Goal: Task Accomplishment & Management: Complete application form

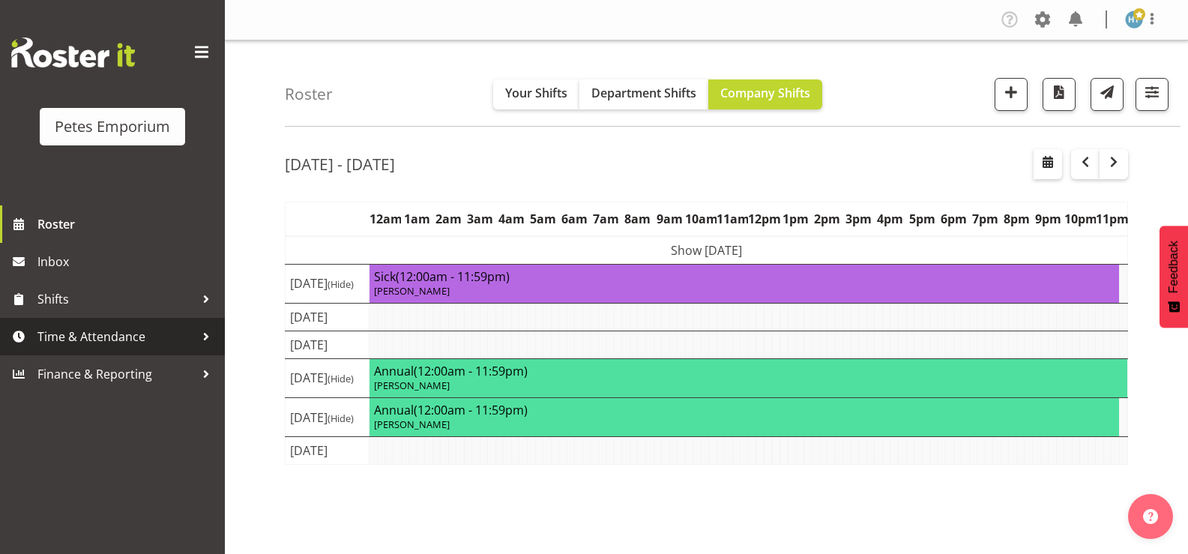
drag, startPoint x: 0, startPoint y: 0, endPoint x: 100, endPoint y: 332, distance: 346.7
click at [100, 332] on span "Time & Attendance" at bounding box center [115, 336] width 157 height 22
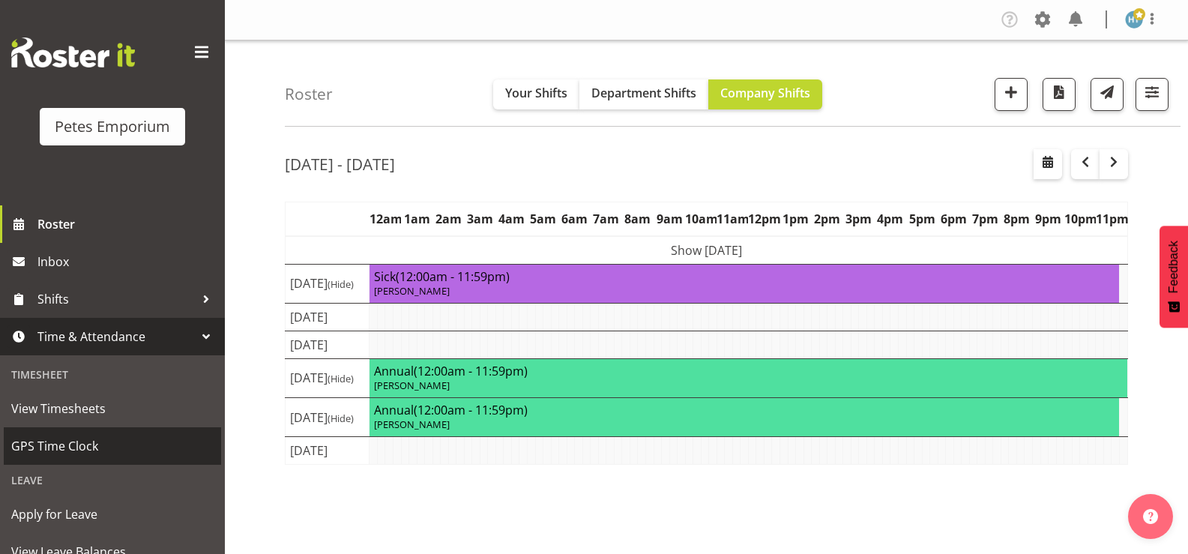
click at [88, 448] on span "GPS Time Clock" at bounding box center [112, 446] width 202 height 22
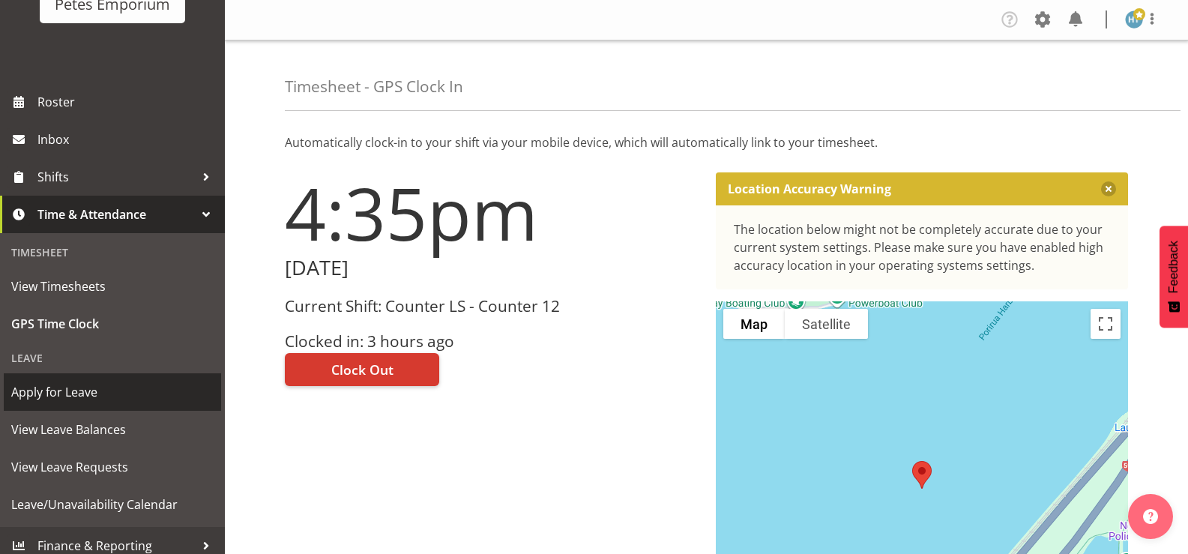
scroll to position [133, 0]
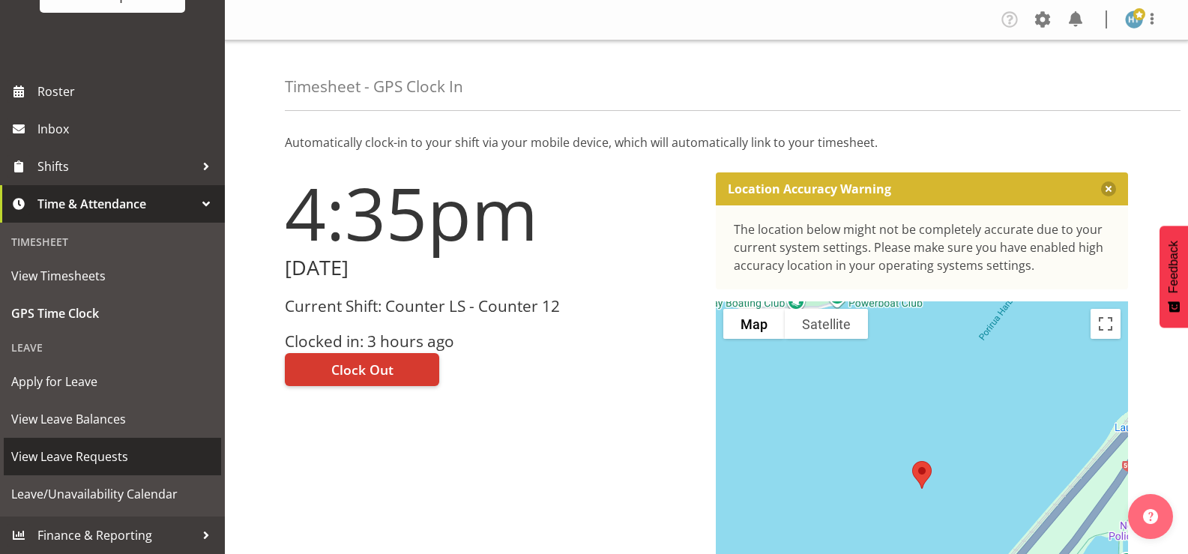
click at [67, 452] on span "View Leave Requests" at bounding box center [112, 456] width 202 height 22
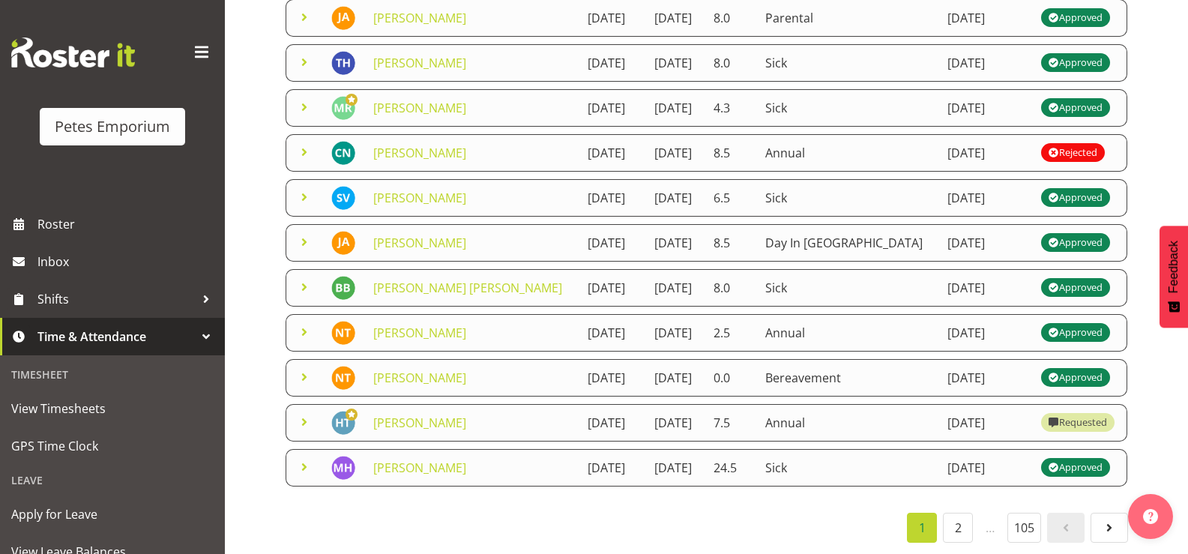
scroll to position [388, 0]
click at [302, 415] on span at bounding box center [304, 422] width 18 height 18
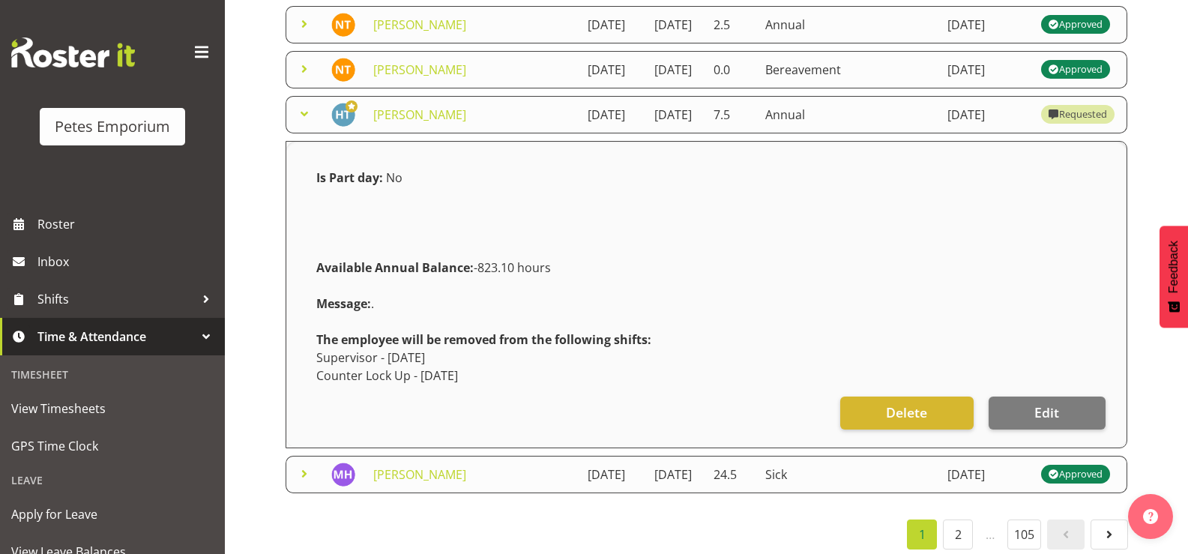
scroll to position [688, 0]
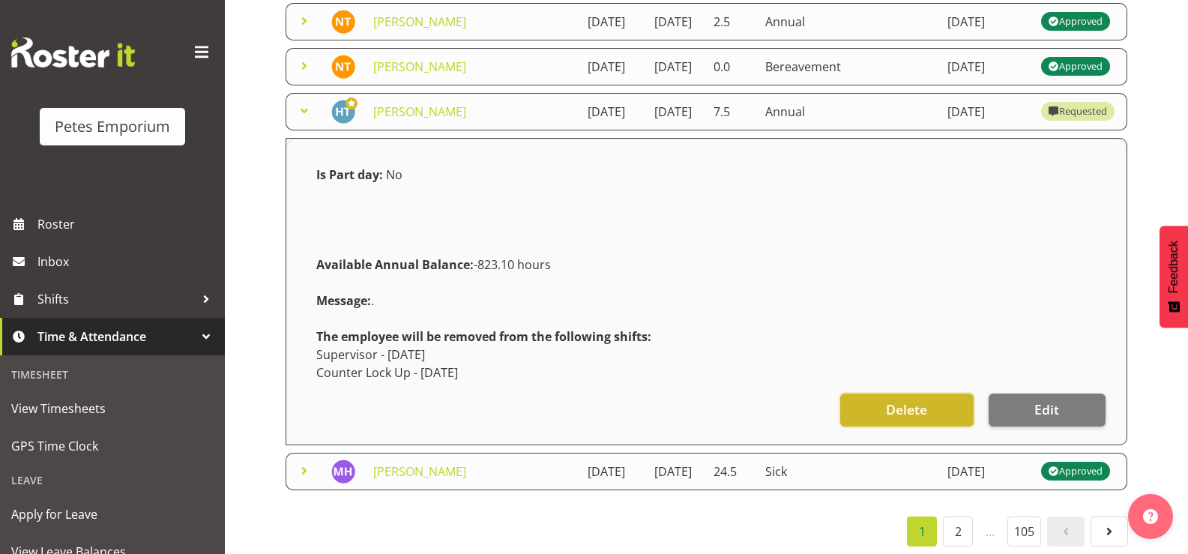
click at [921, 410] on span "Delete" at bounding box center [906, 409] width 41 height 19
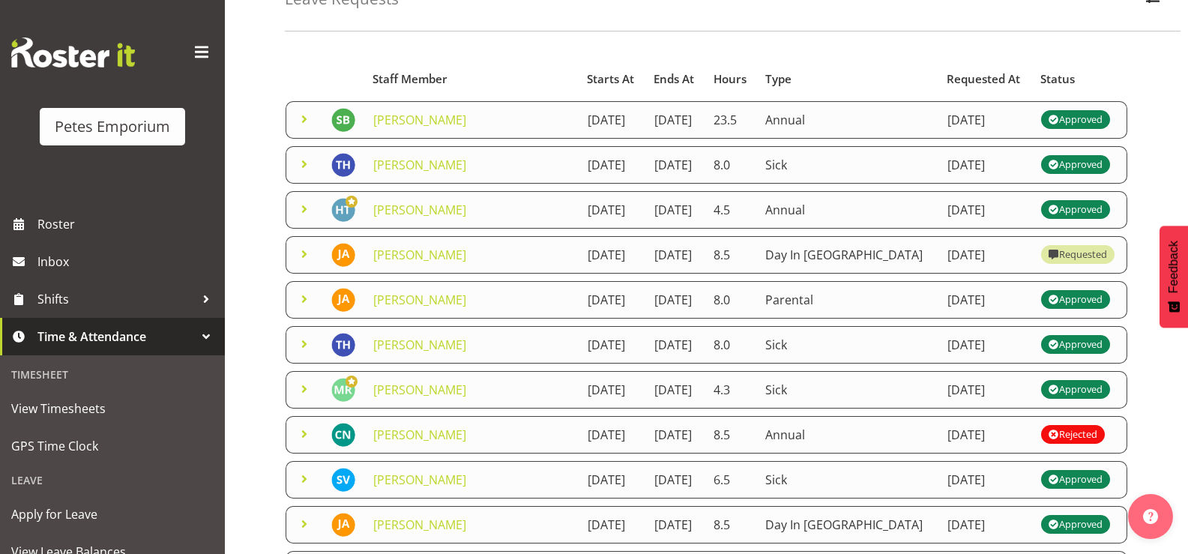
scroll to position [88, 0]
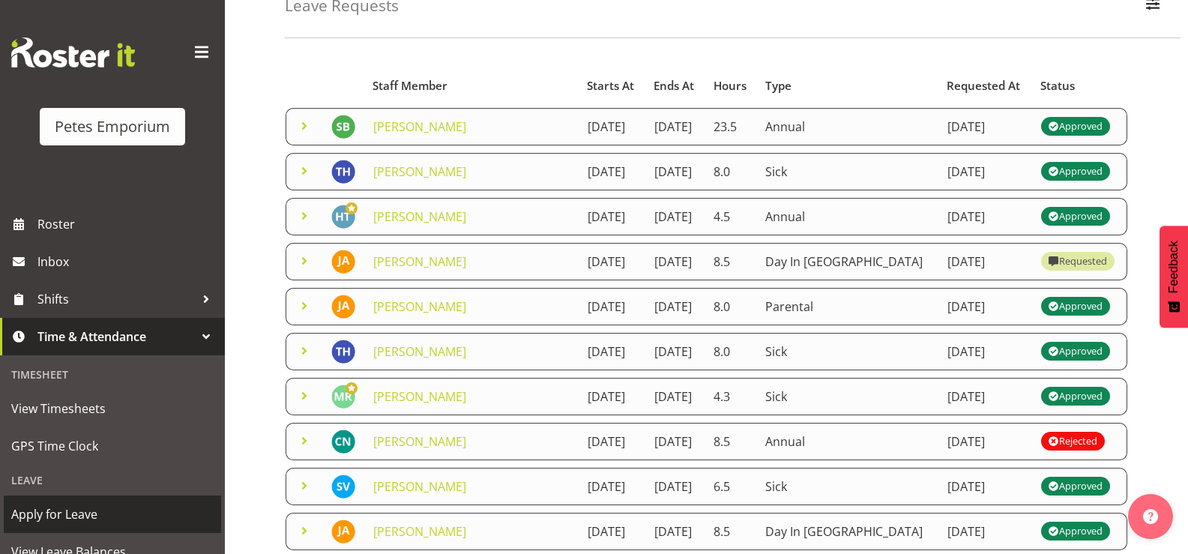
click at [44, 510] on span "Apply for Leave" at bounding box center [112, 514] width 202 height 22
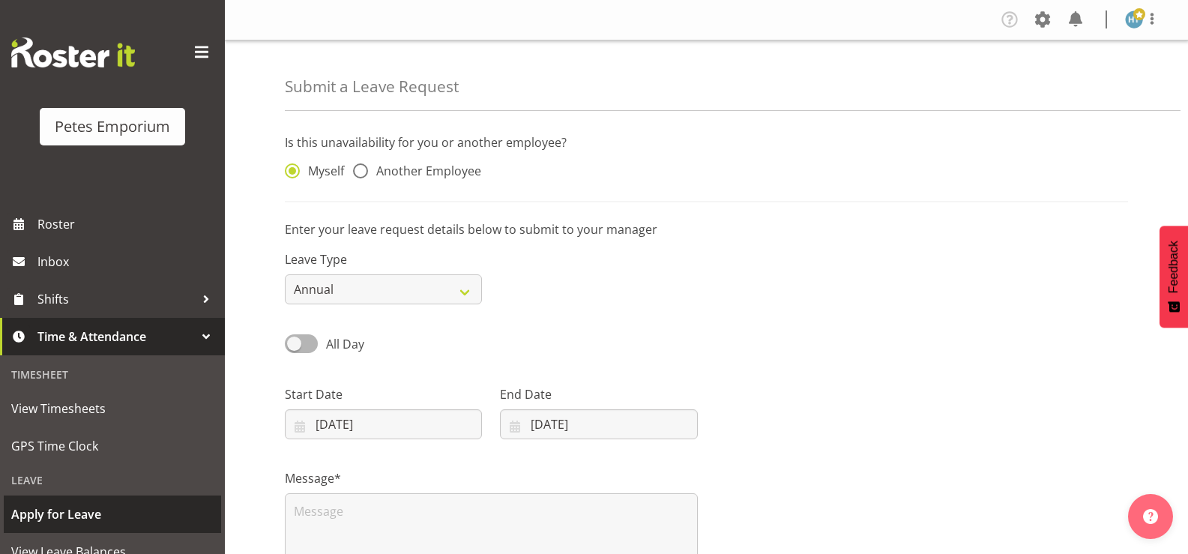
select select "7"
select select "2025"
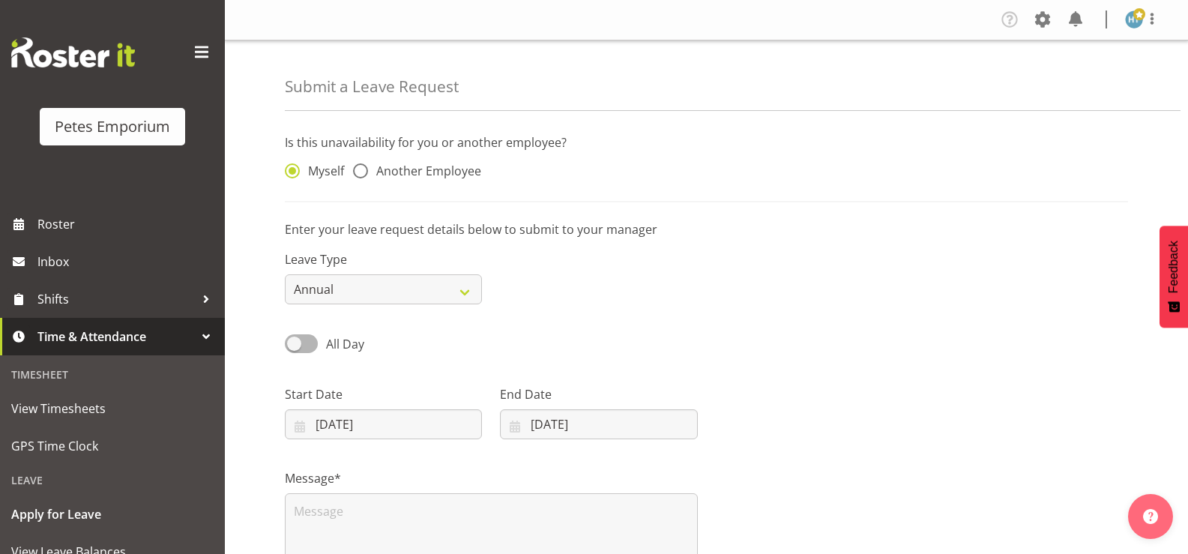
scroll to position [75, 0]
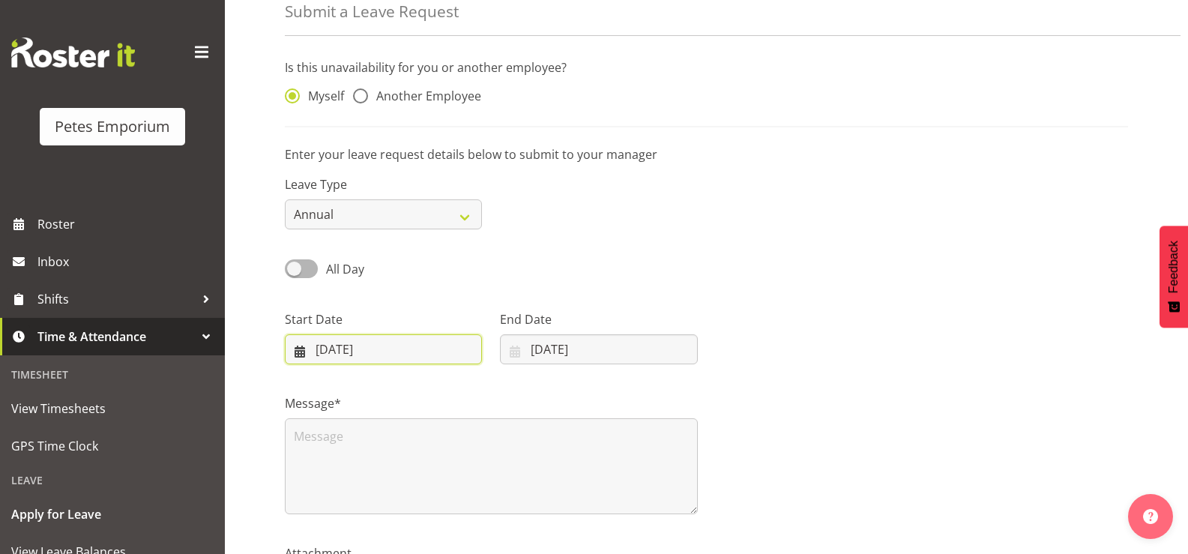
click at [417, 343] on input "[DATE]" at bounding box center [383, 349] width 197 height 30
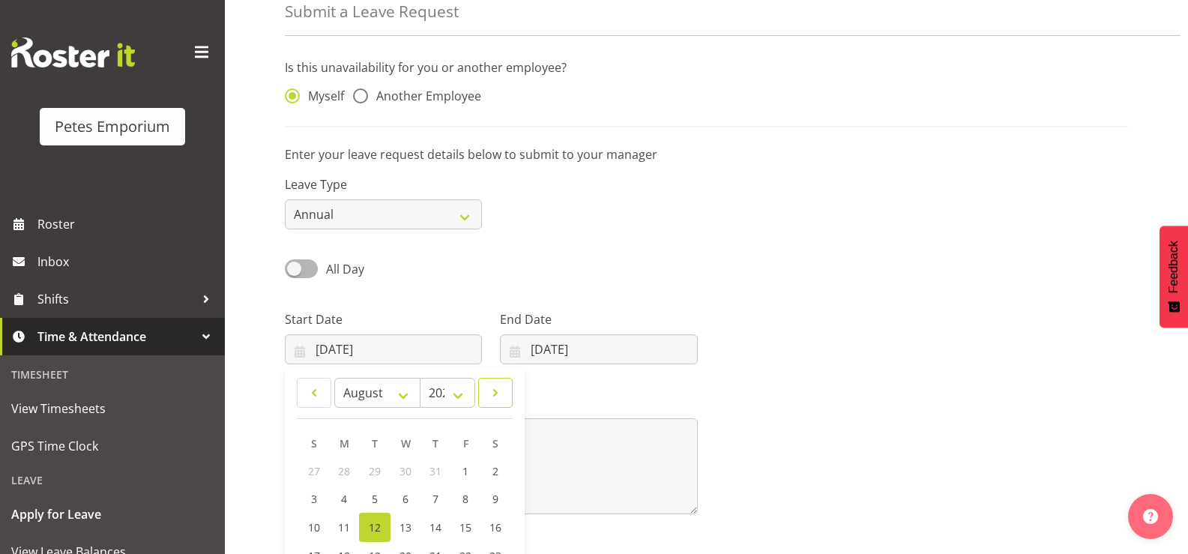
click at [500, 388] on span at bounding box center [495, 393] width 15 height 18
select select "9"
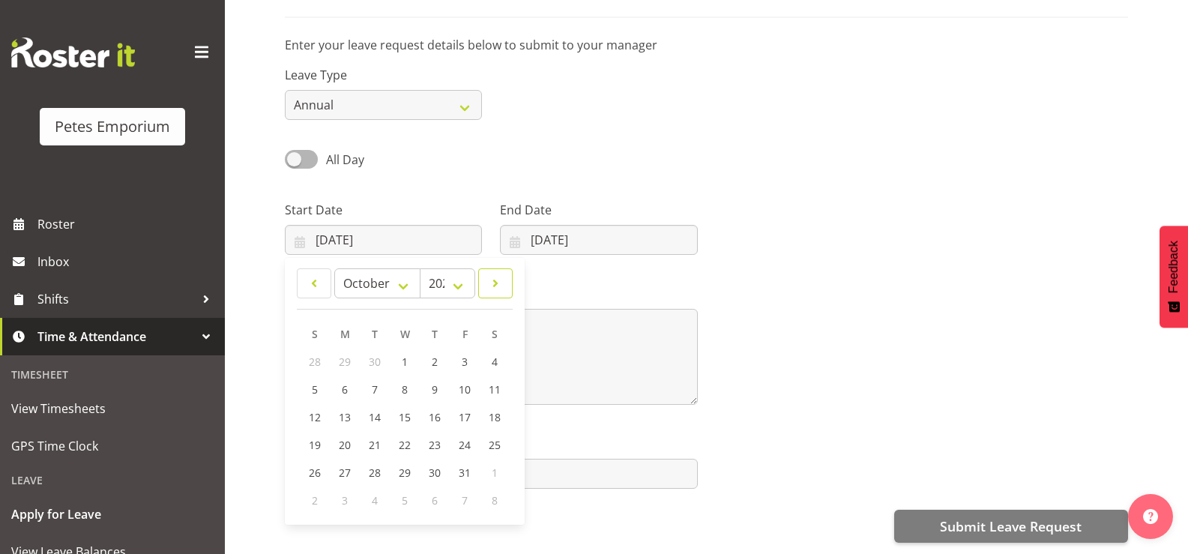
scroll to position [196, 0]
click at [468, 382] on span "10" at bounding box center [465, 389] width 12 height 14
type input "10/10/2025"
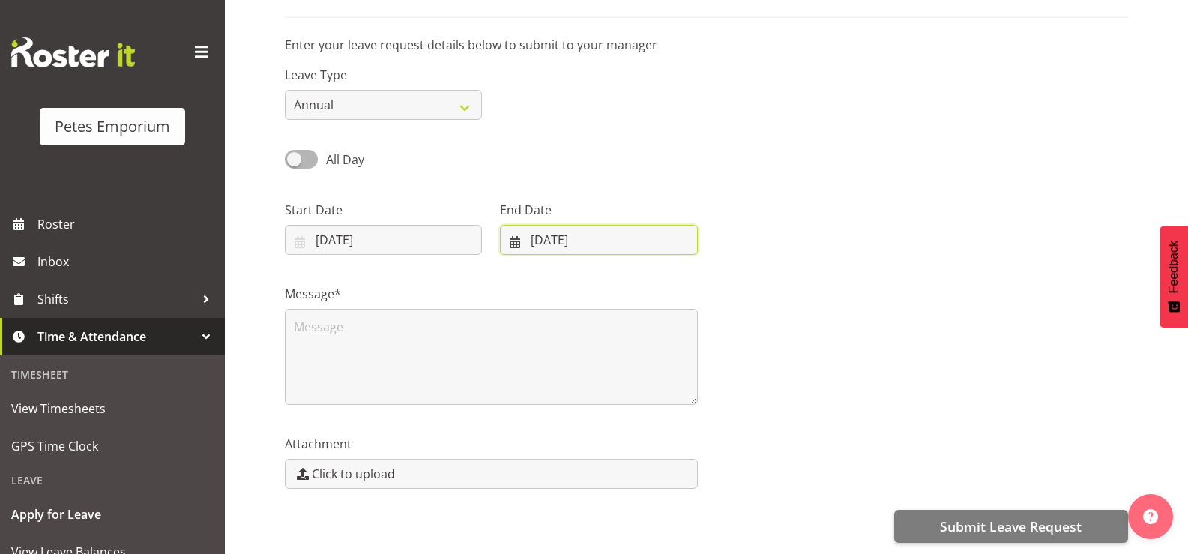
click at [576, 225] on input "12/08/2025" at bounding box center [598, 240] width 197 height 30
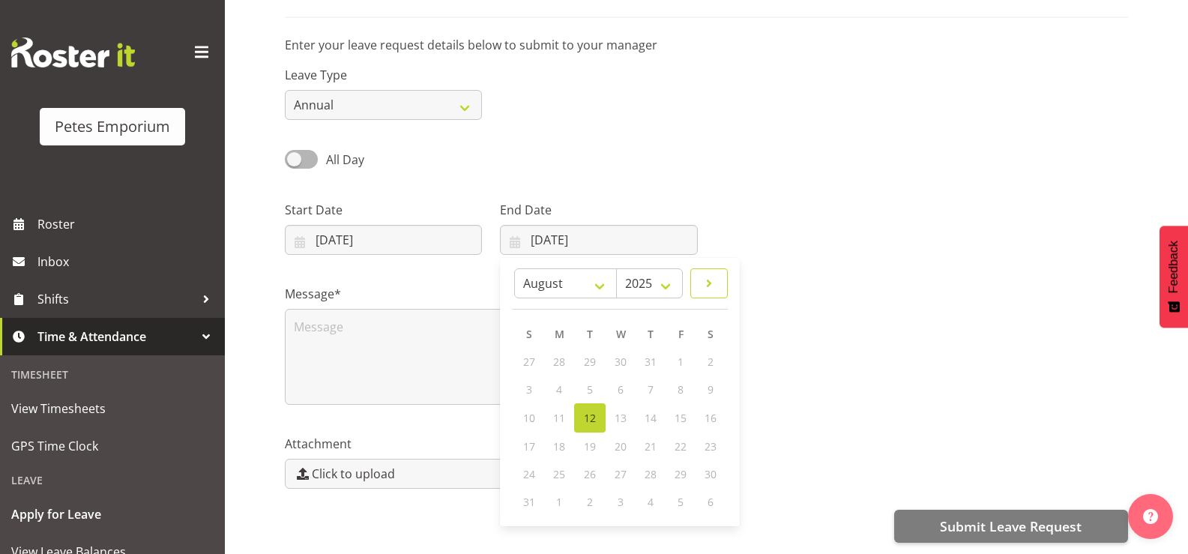
click at [703, 274] on span at bounding box center [709, 283] width 18 height 18
select select "9"
click at [678, 382] on span "10" at bounding box center [680, 389] width 12 height 14
type input "10/10/2025"
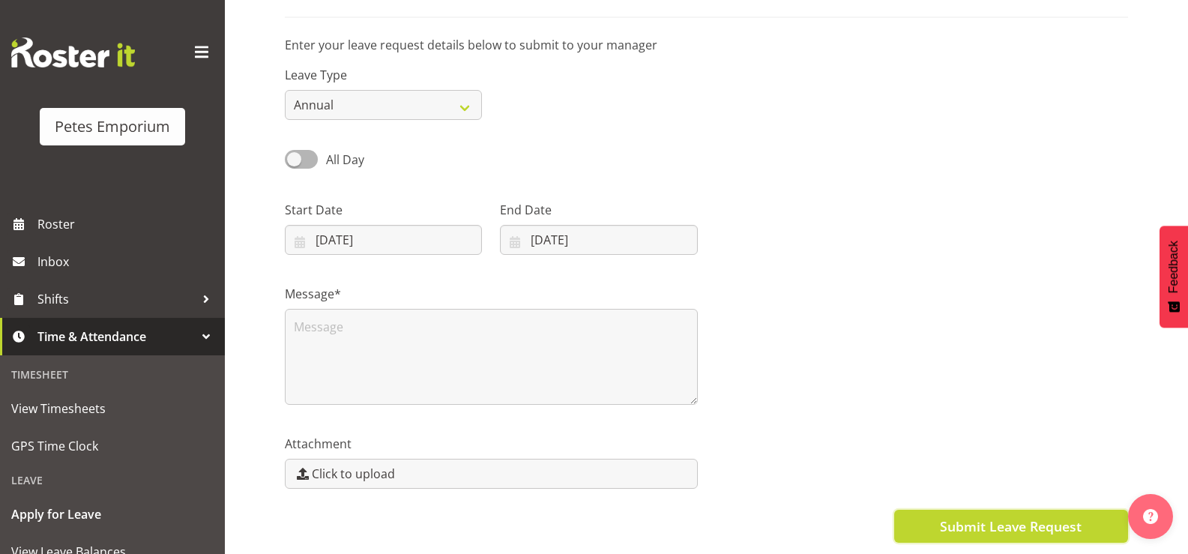
click at [913, 511] on button "Submit Leave Request" at bounding box center [1011, 526] width 234 height 33
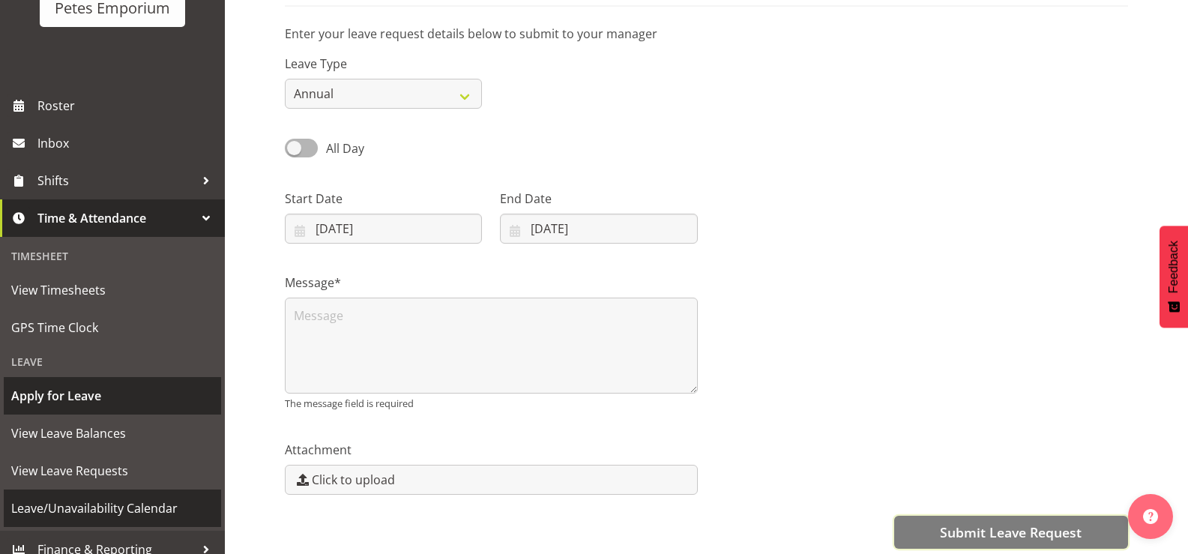
scroll to position [133, 0]
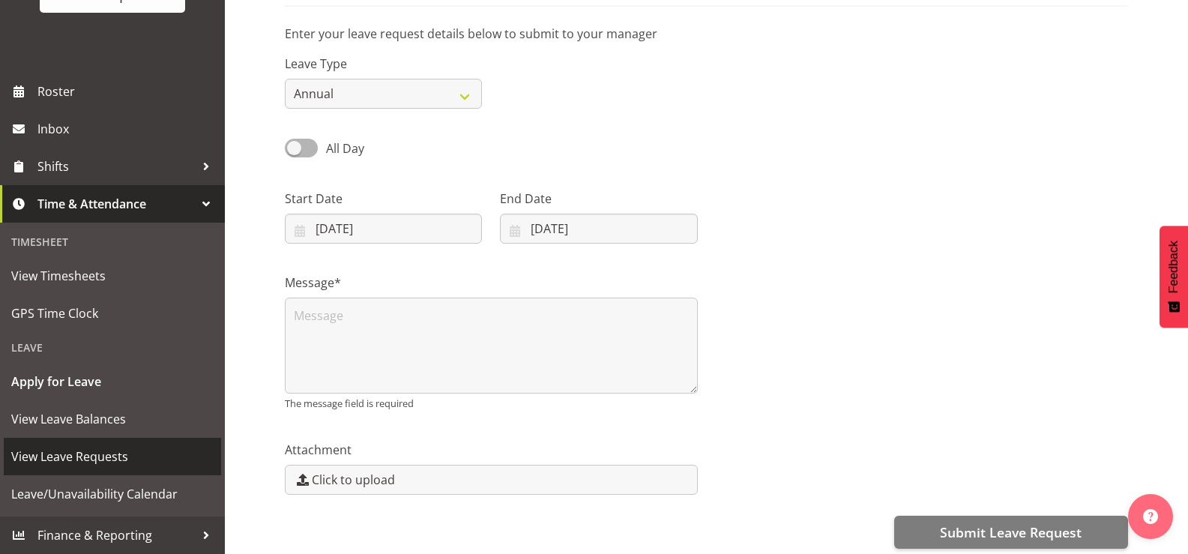
click at [48, 465] on span "View Leave Requests" at bounding box center [112, 456] width 202 height 22
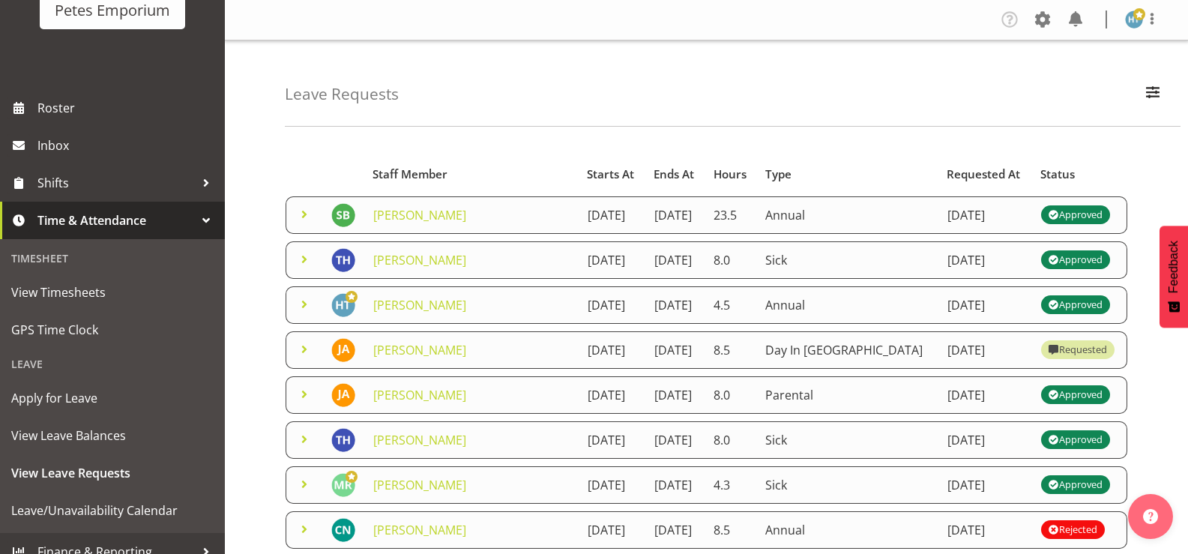
scroll to position [133, 0]
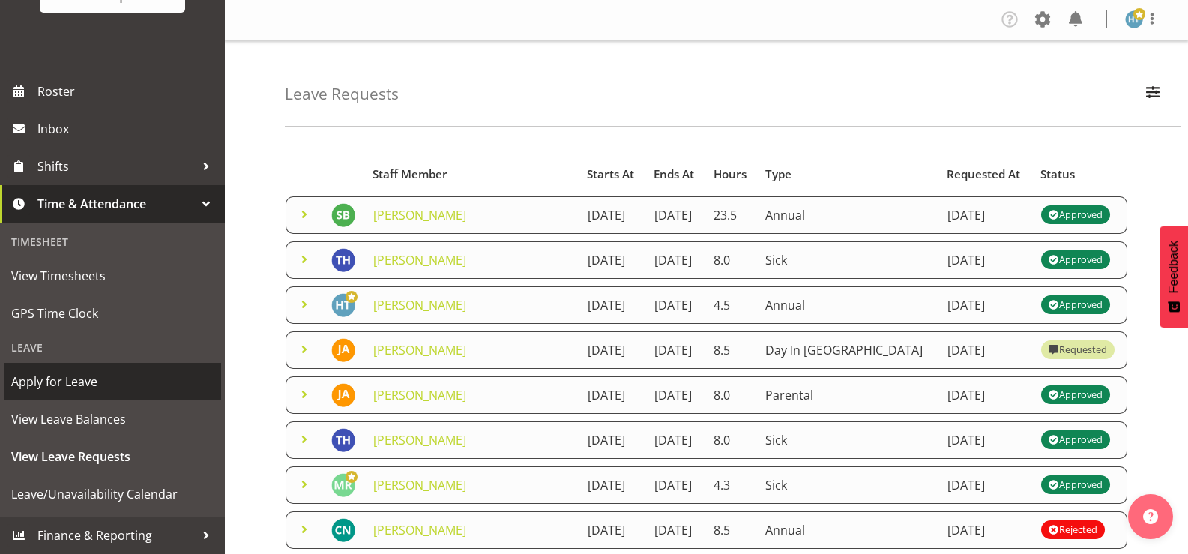
click at [60, 379] on span "Apply for Leave" at bounding box center [112, 381] width 202 height 22
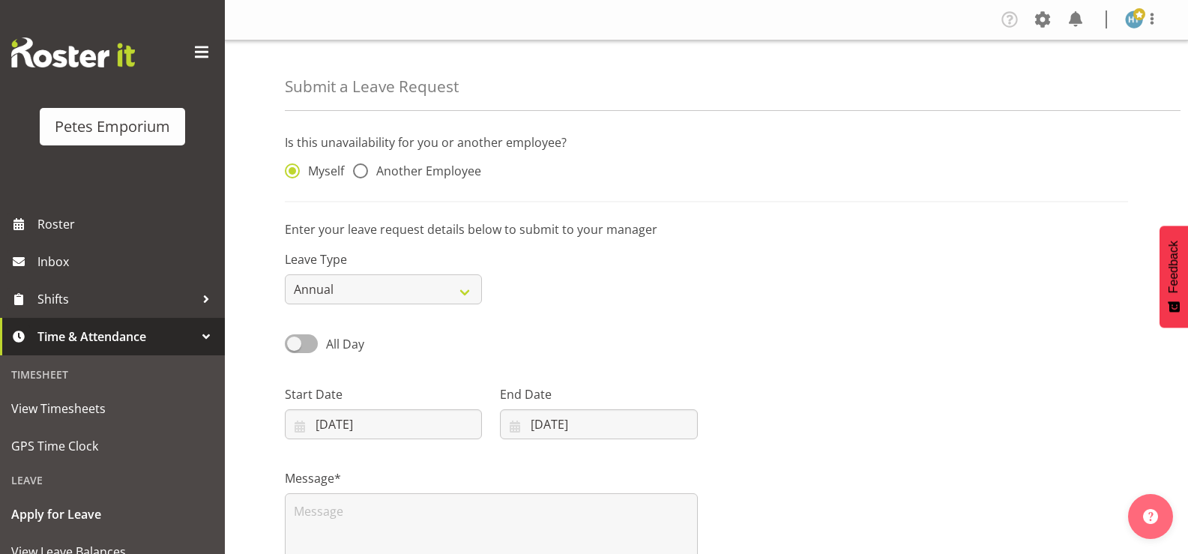
select select "7"
select select "2025"
click at [448, 425] on input "[DATE]" at bounding box center [383, 424] width 197 height 30
click at [495, 463] on span at bounding box center [495, 468] width 15 height 18
click at [496, 463] on span at bounding box center [495, 468] width 15 height 18
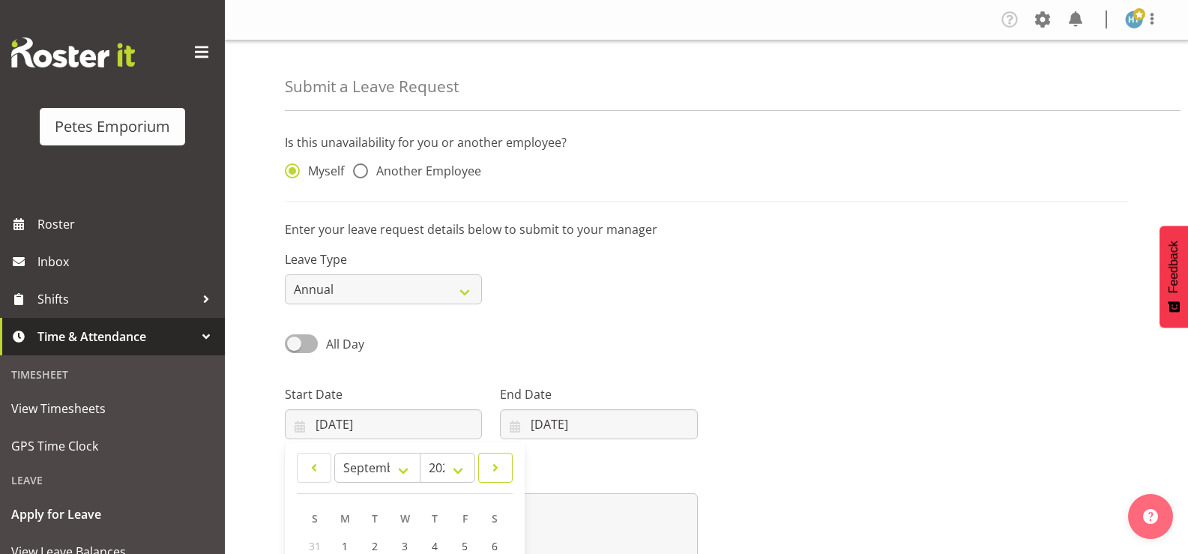
select select "9"
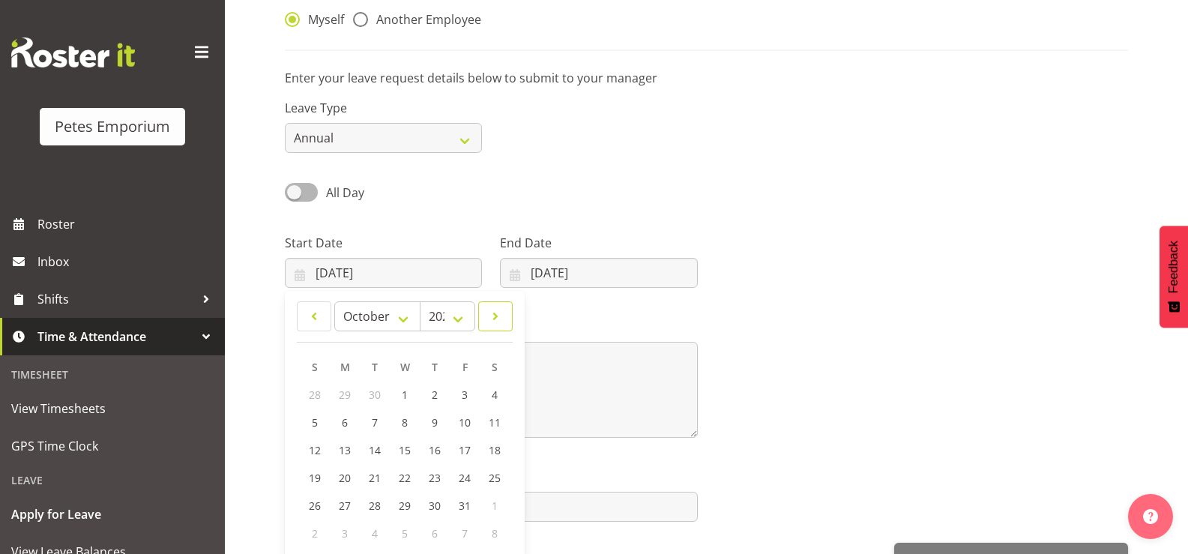
scroll to position [196, 0]
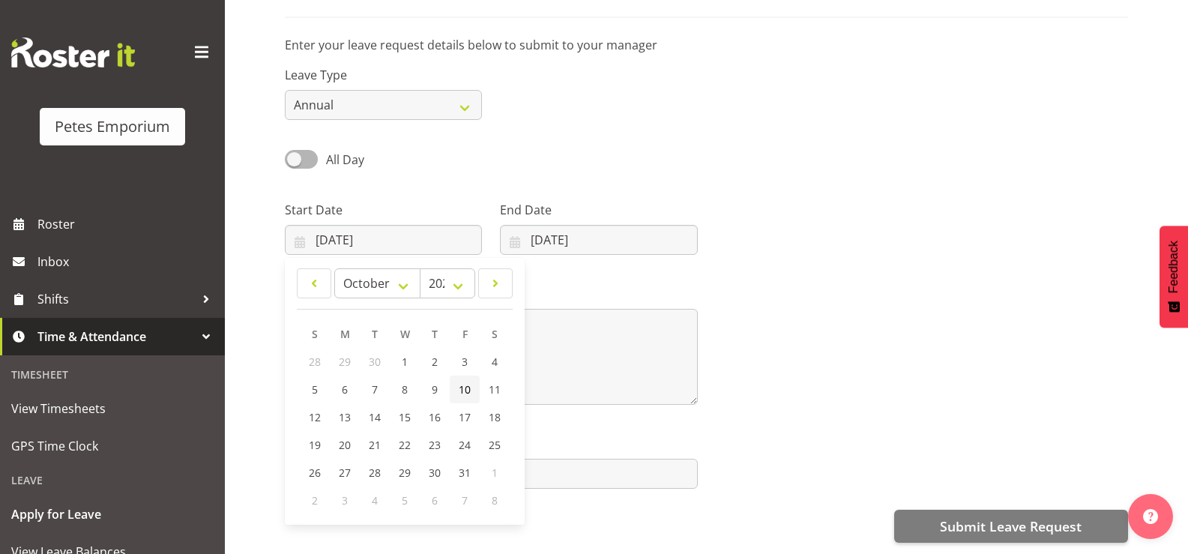
click at [467, 382] on span "10" at bounding box center [465, 389] width 12 height 14
type input "10/10/2025"
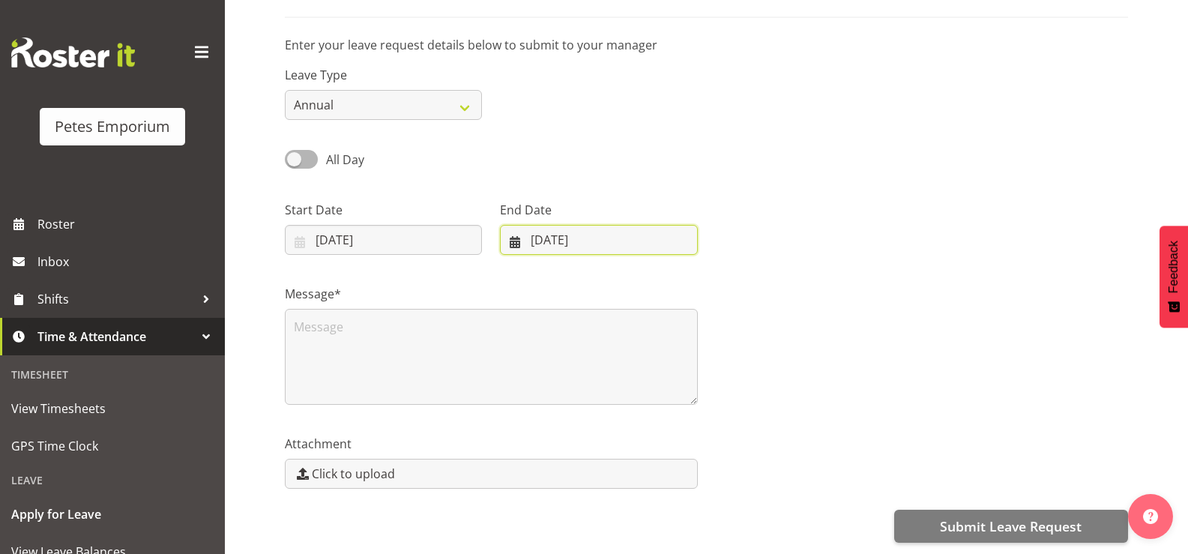
click at [594, 228] on input "12/08/2025" at bounding box center [598, 240] width 197 height 30
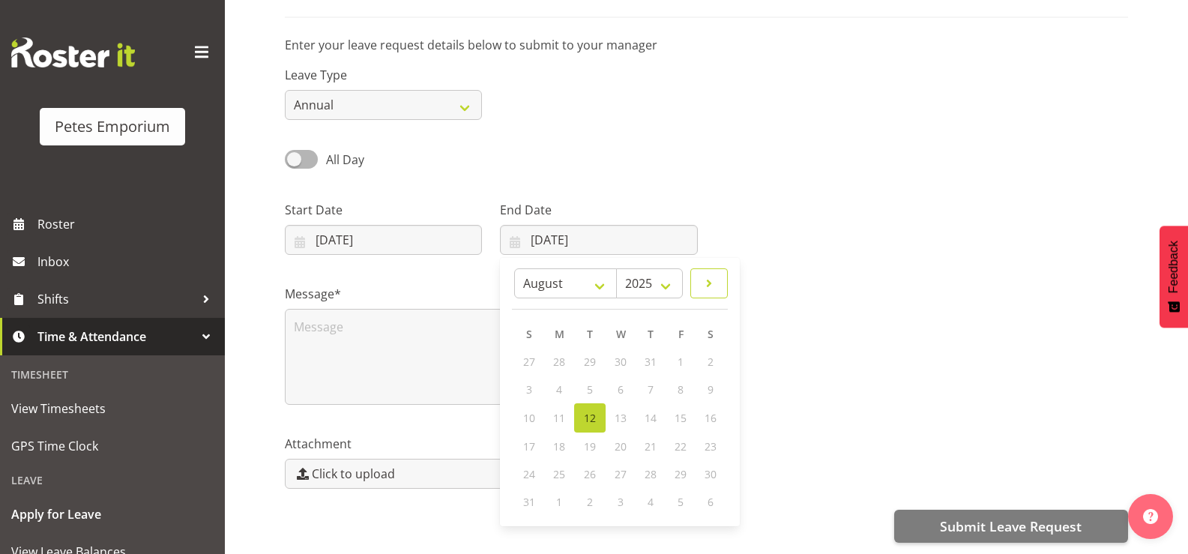
click at [705, 274] on span at bounding box center [709, 283] width 18 height 18
click at [709, 274] on span at bounding box center [709, 283] width 18 height 18
select select "9"
click at [684, 382] on span "10" at bounding box center [680, 389] width 12 height 14
type input "10/10/2025"
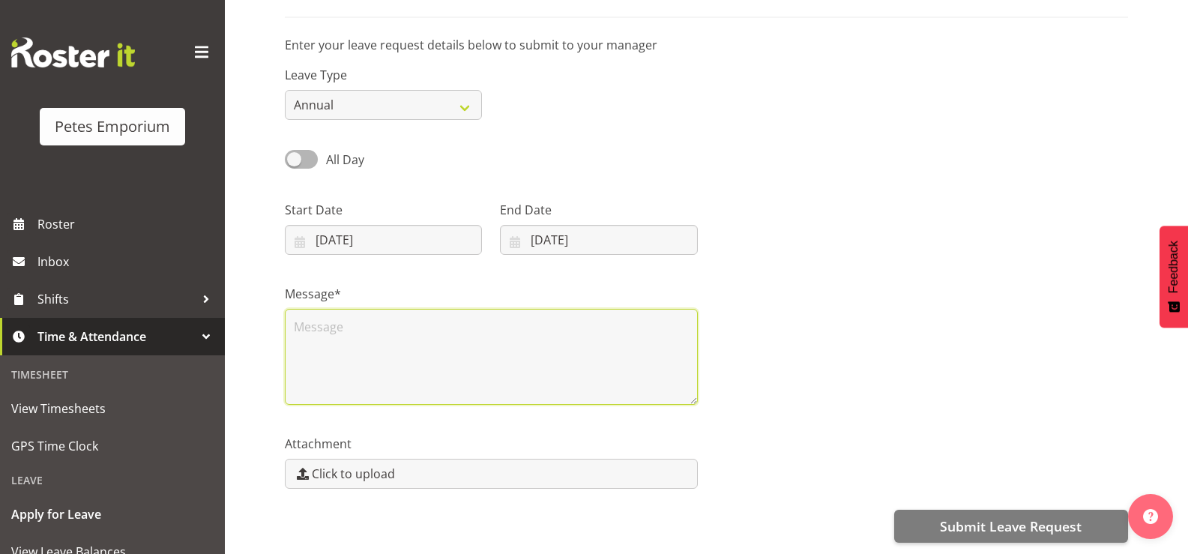
click at [373, 324] on textarea at bounding box center [491, 357] width 413 height 96
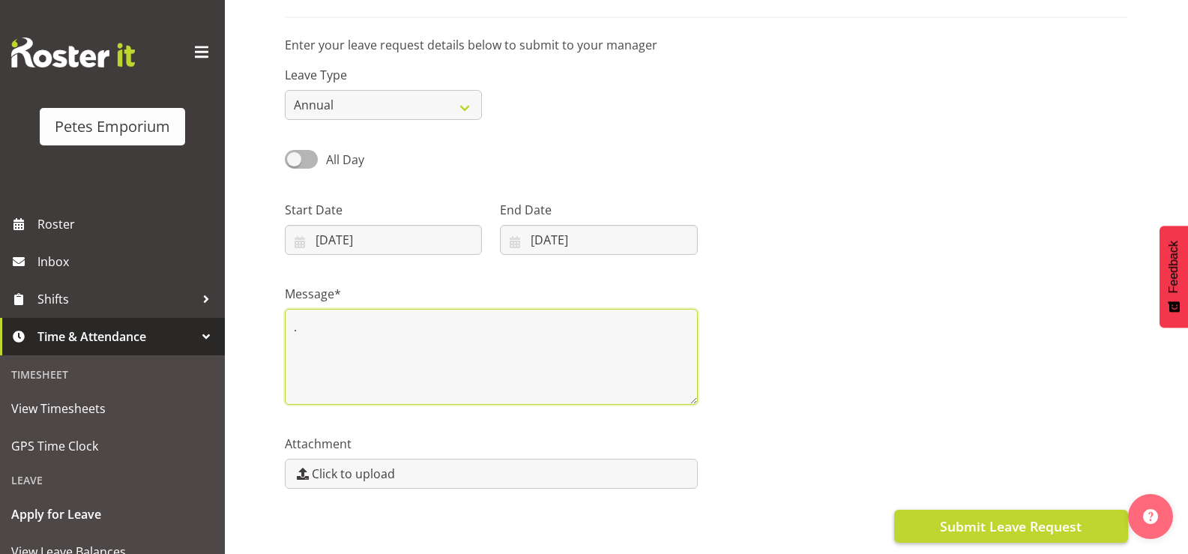
type textarea "."
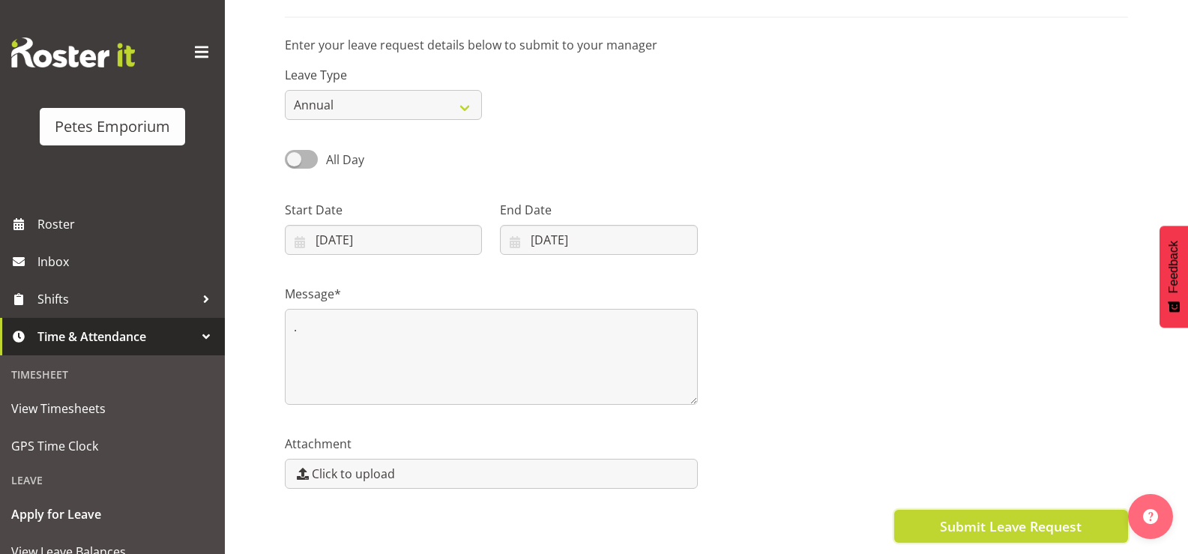
click at [970, 518] on span "Submit Leave Request" at bounding box center [1011, 526] width 142 height 19
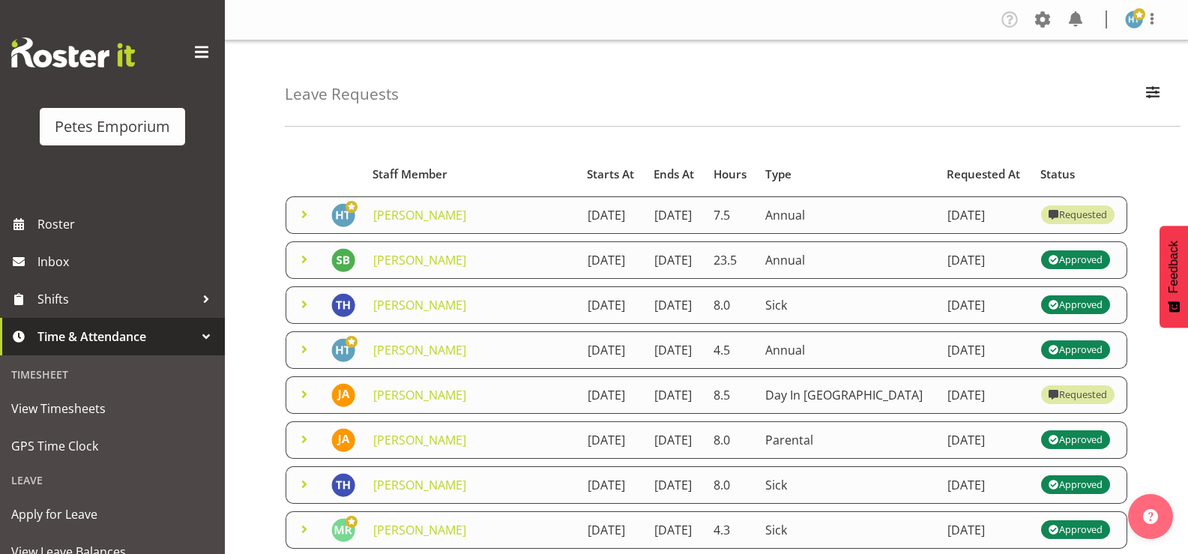
click at [1124, 24] on div "Tasks Jobs Employees Profile Log Out" at bounding box center [1085, 19] width 175 height 25
click at [1134, 19] on span at bounding box center [1139, 14] width 12 height 12
click at [1086, 82] on link "Log Out" at bounding box center [1089, 78] width 144 height 27
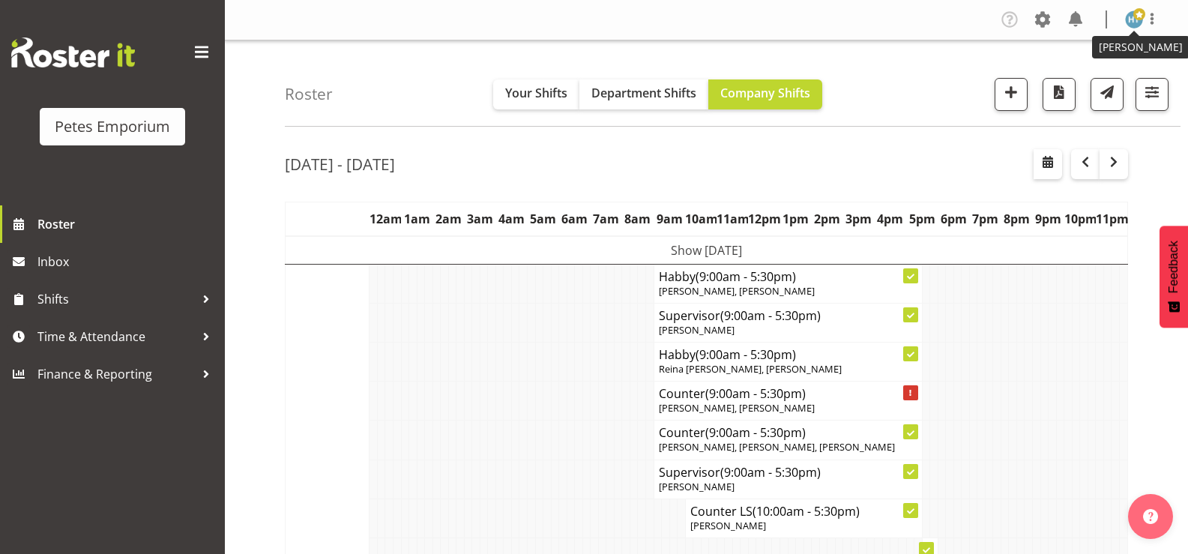
click at [1130, 21] on img at bounding box center [1134, 19] width 18 height 18
click at [1075, 76] on link "Log Out" at bounding box center [1089, 78] width 144 height 27
